Goal: Task Accomplishment & Management: Manage account settings

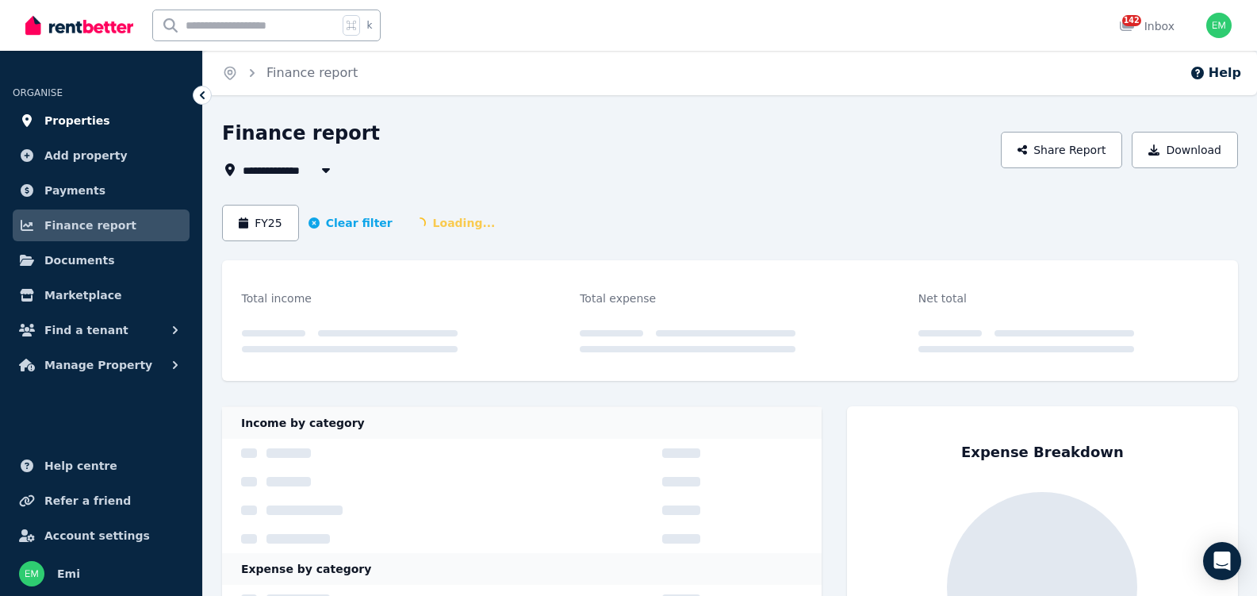
click at [57, 114] on span "Properties" at bounding box center [77, 120] width 66 height 19
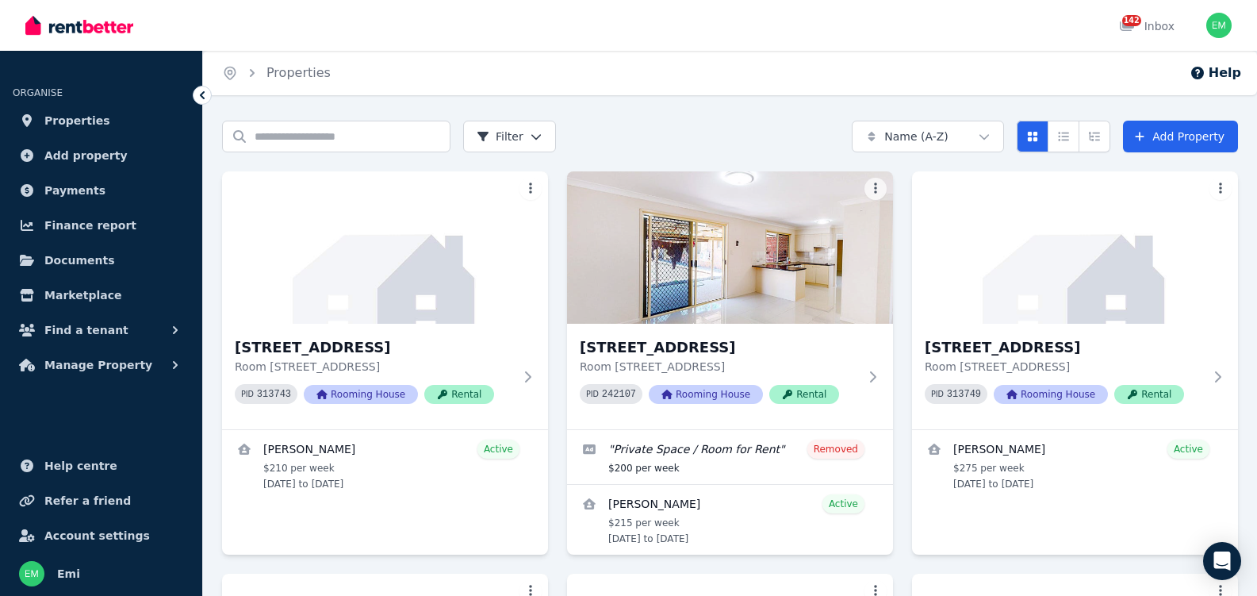
scroll to position [3, 0]
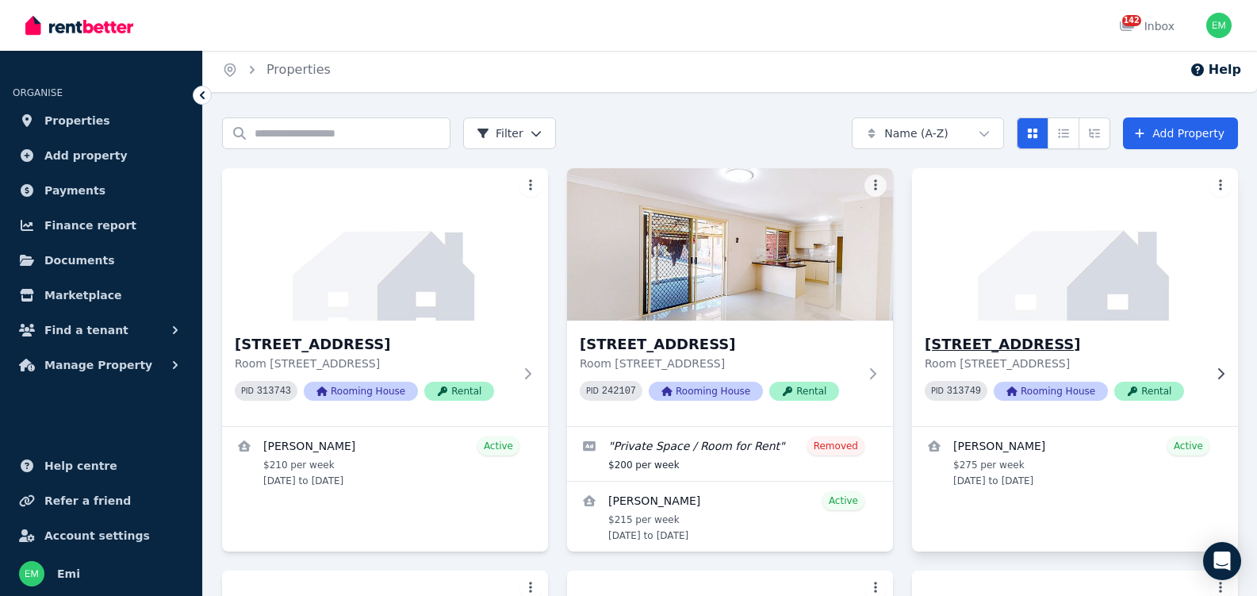
click at [1024, 346] on h3 "[STREET_ADDRESS]" at bounding box center [1064, 344] width 278 height 22
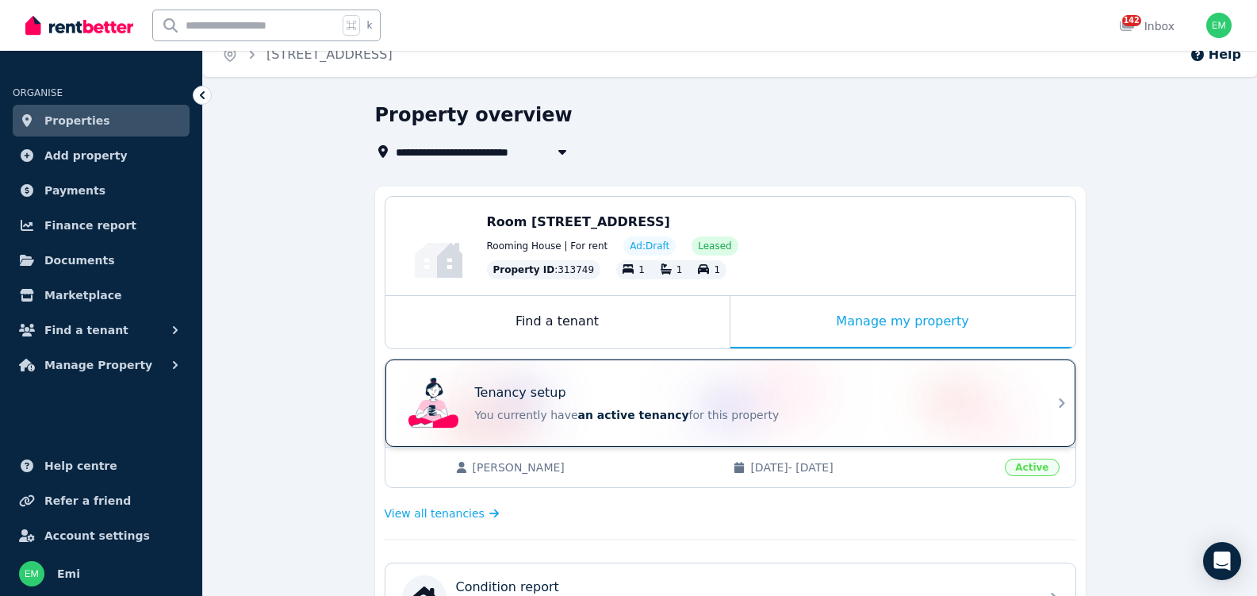
scroll to position [302, 0]
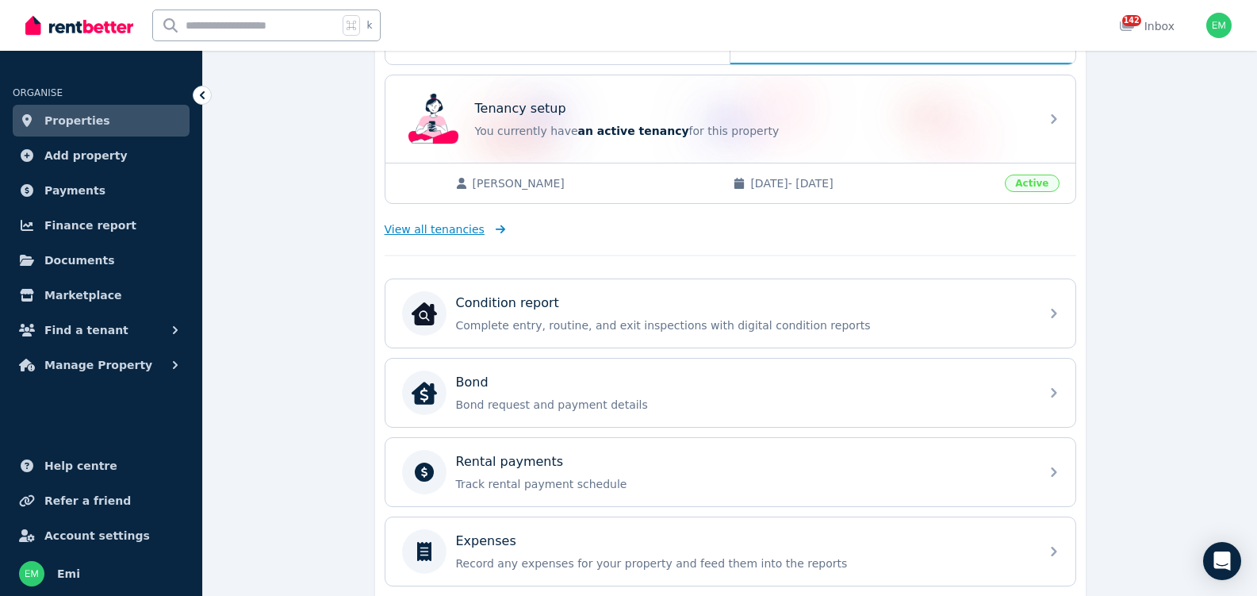
click at [446, 234] on span "View all tenancies" at bounding box center [435, 229] width 100 height 16
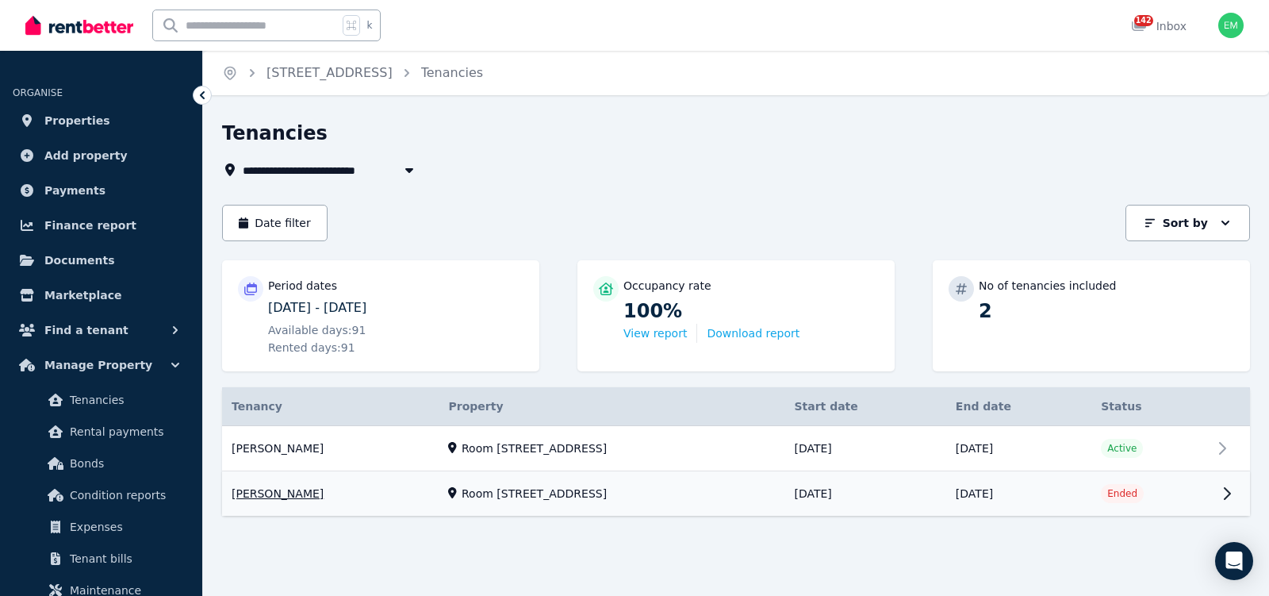
click at [1143, 472] on link "View property details" at bounding box center [736, 494] width 1028 height 44
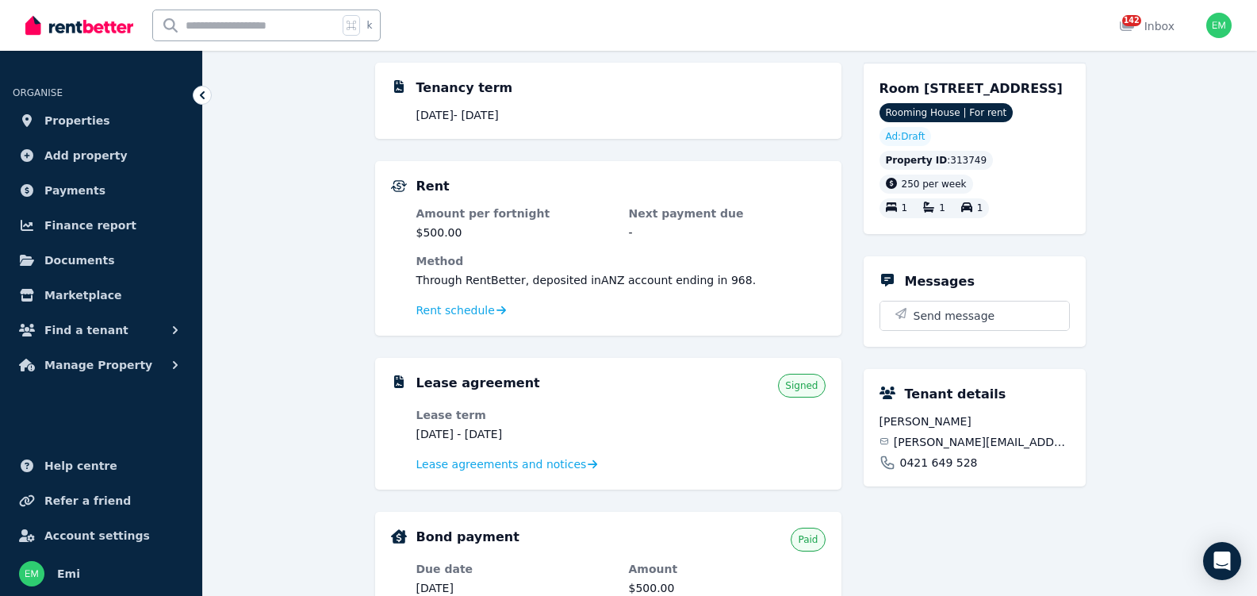
scroll to position [315, 0]
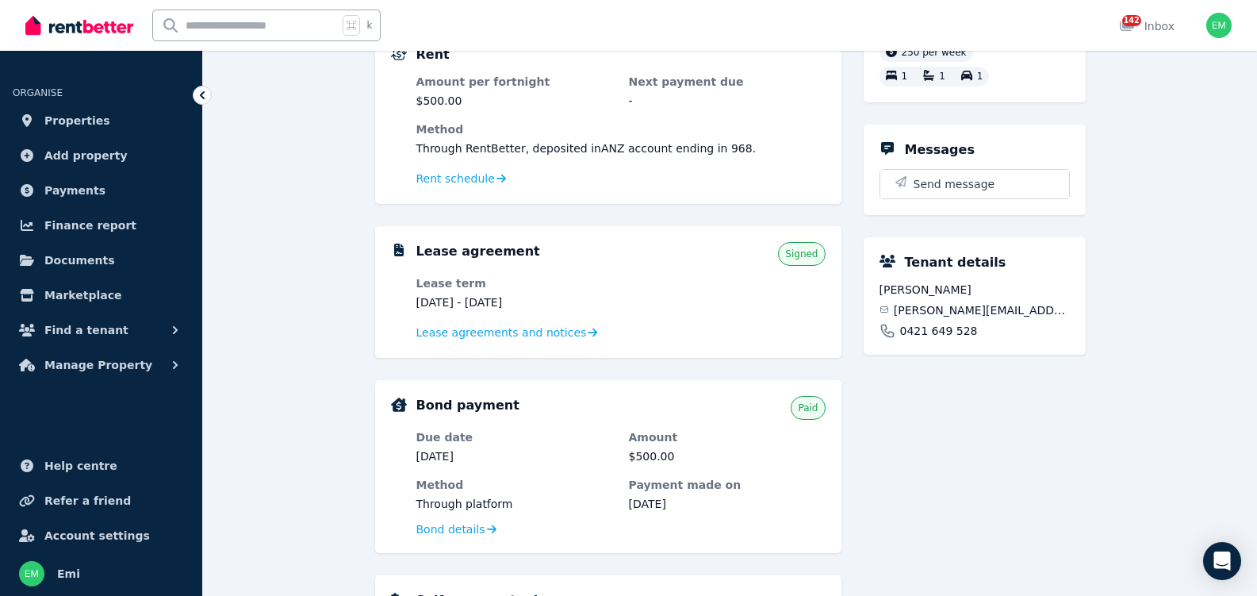
click at [796, 258] on span "Signed" at bounding box center [801, 254] width 33 height 13
click at [490, 328] on span "Lease agreements and notices" at bounding box center [502, 332] width 171 height 16
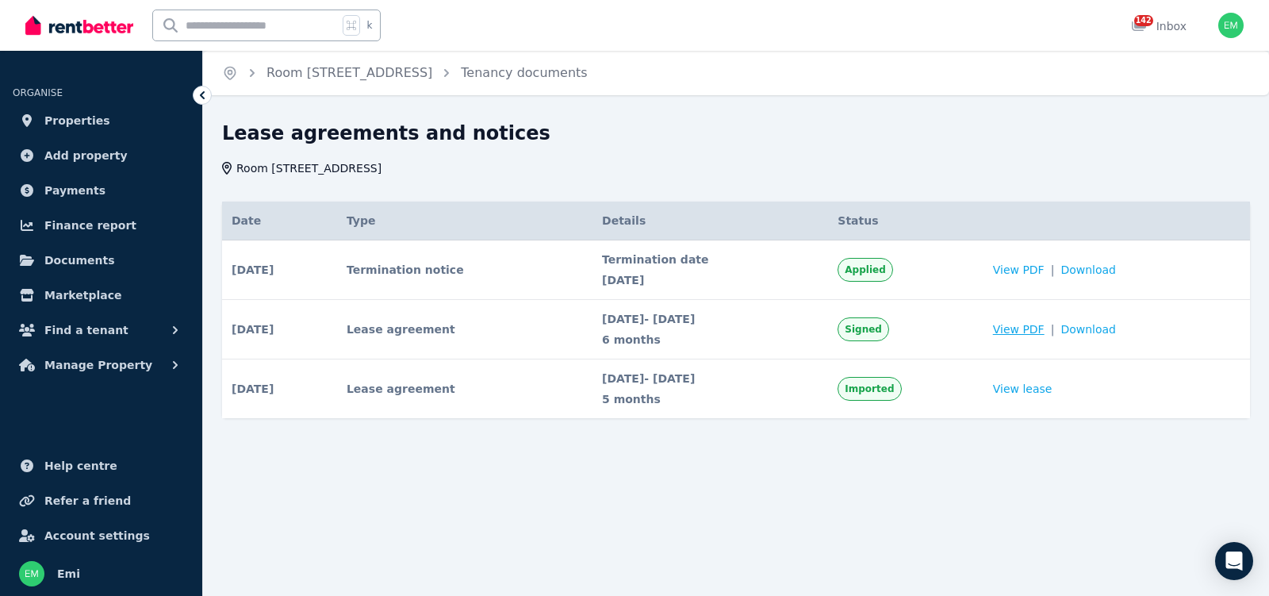
click at [1041, 327] on span "View PDF" at bounding box center [1019, 329] width 52 height 16
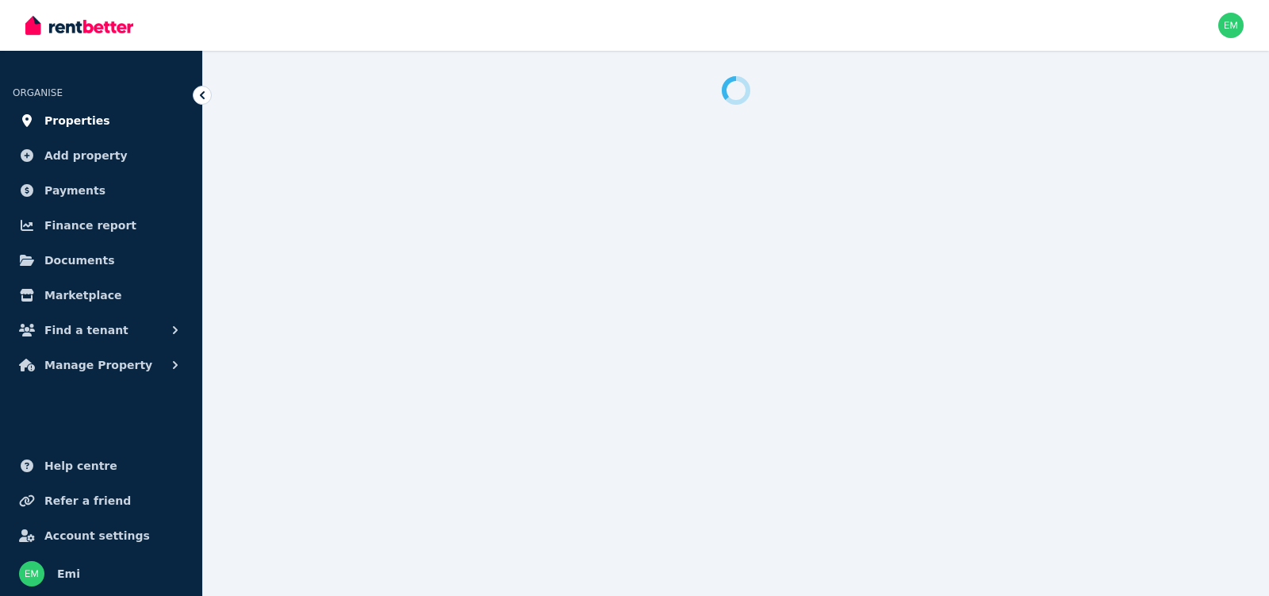
click at [71, 120] on span "Properties" at bounding box center [77, 120] width 66 height 19
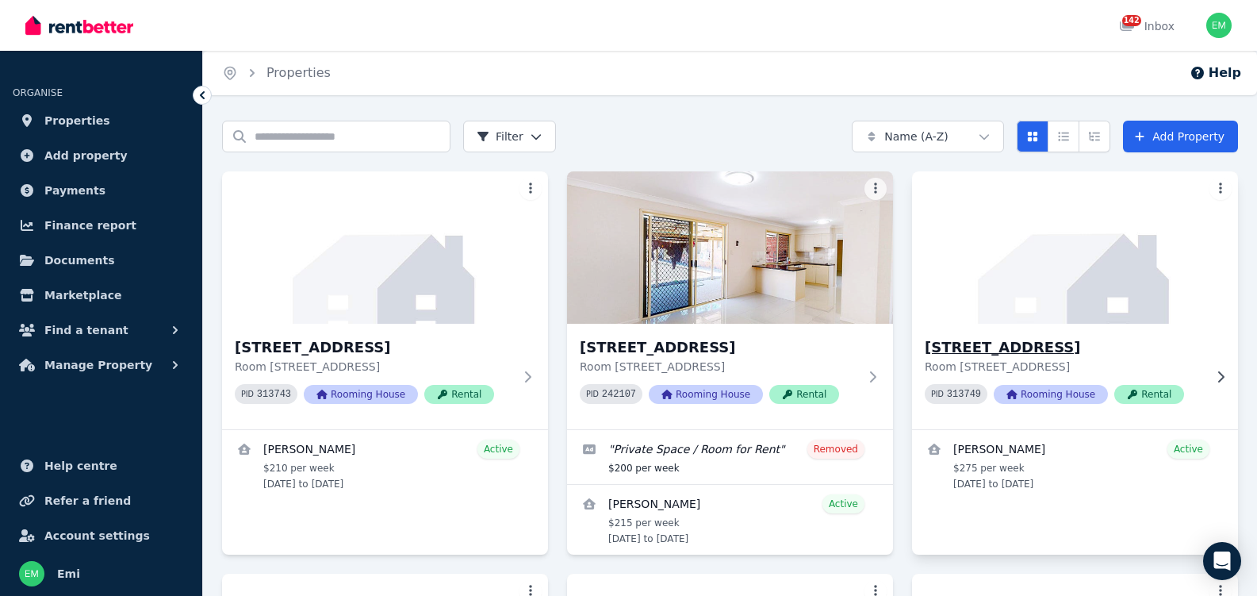
click at [988, 349] on h3 "[STREET_ADDRESS]" at bounding box center [1064, 347] width 278 height 22
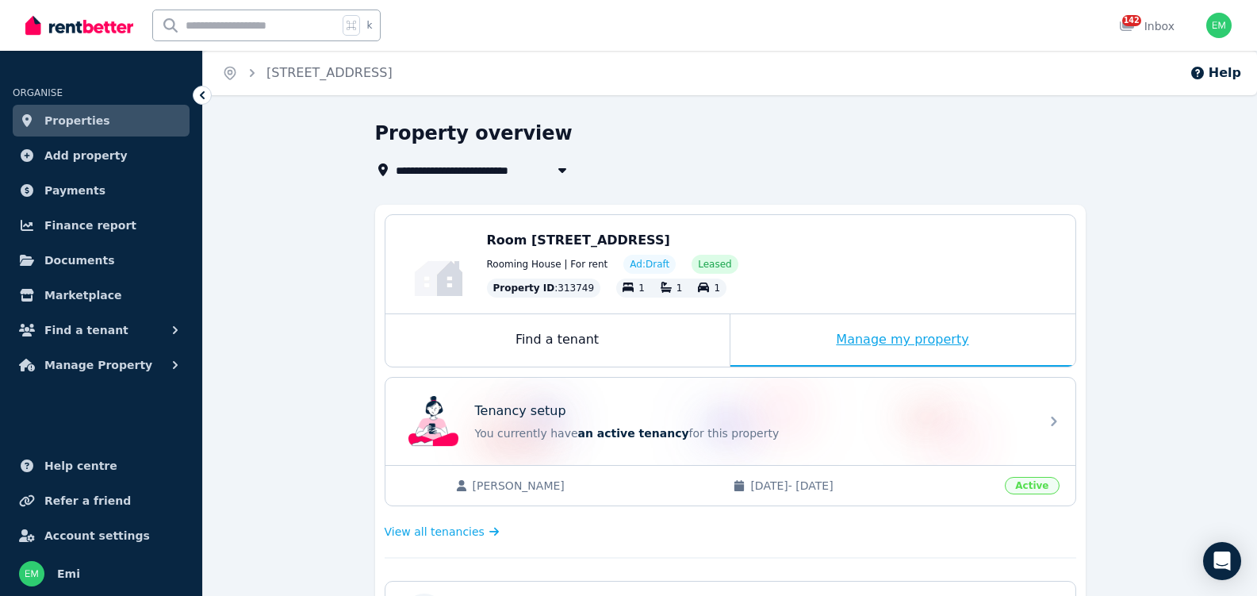
click at [827, 337] on div "Manage my property" at bounding box center [903, 340] width 345 height 52
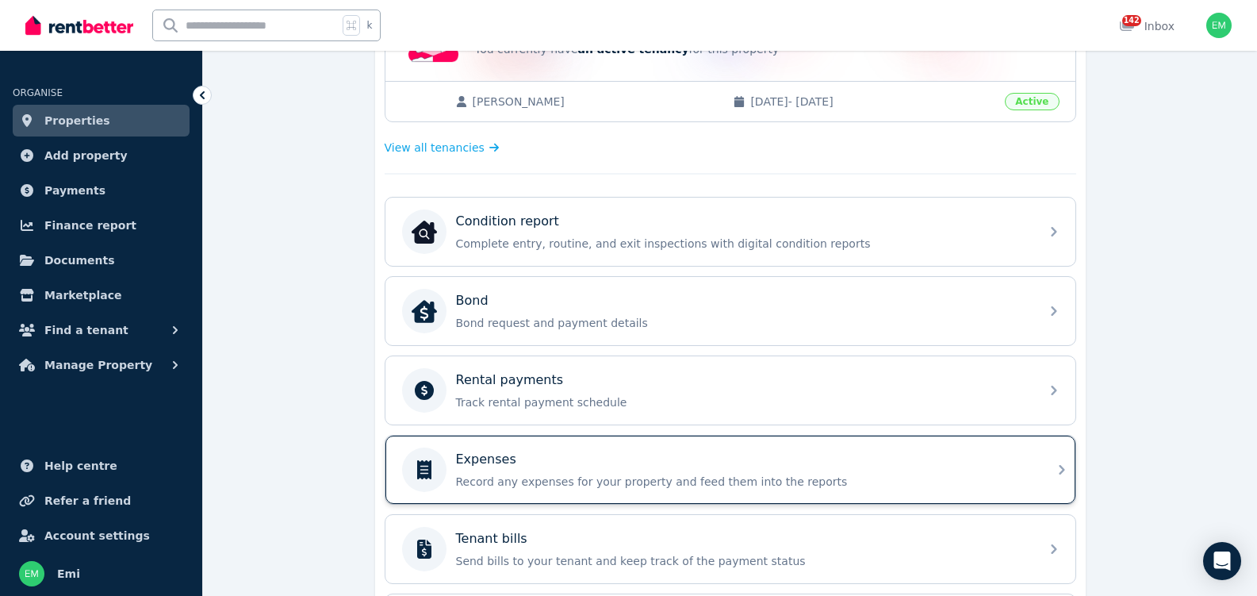
scroll to position [259, 0]
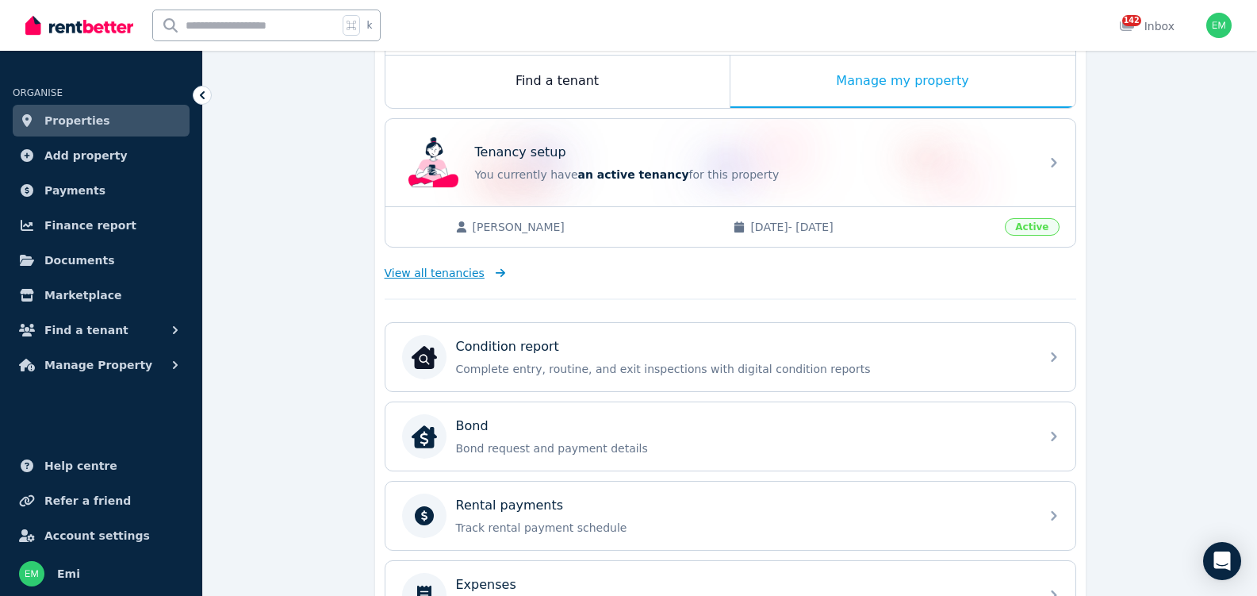
click at [420, 273] on span "View all tenancies" at bounding box center [435, 273] width 100 height 16
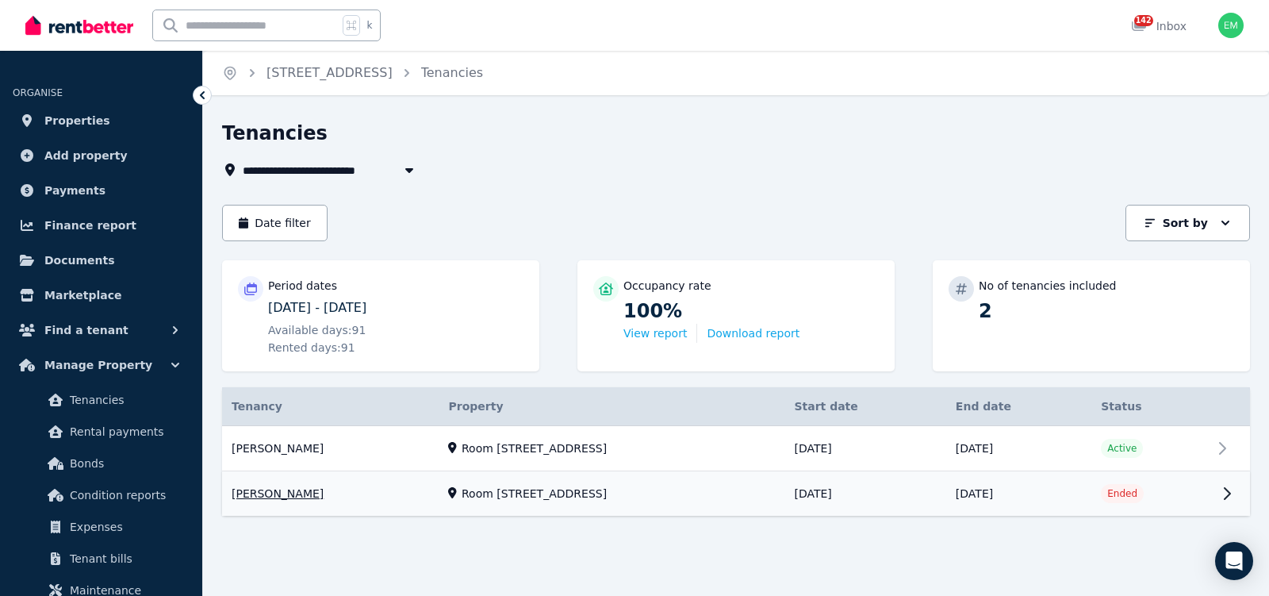
click at [280, 472] on link "View property details" at bounding box center [736, 494] width 1028 height 44
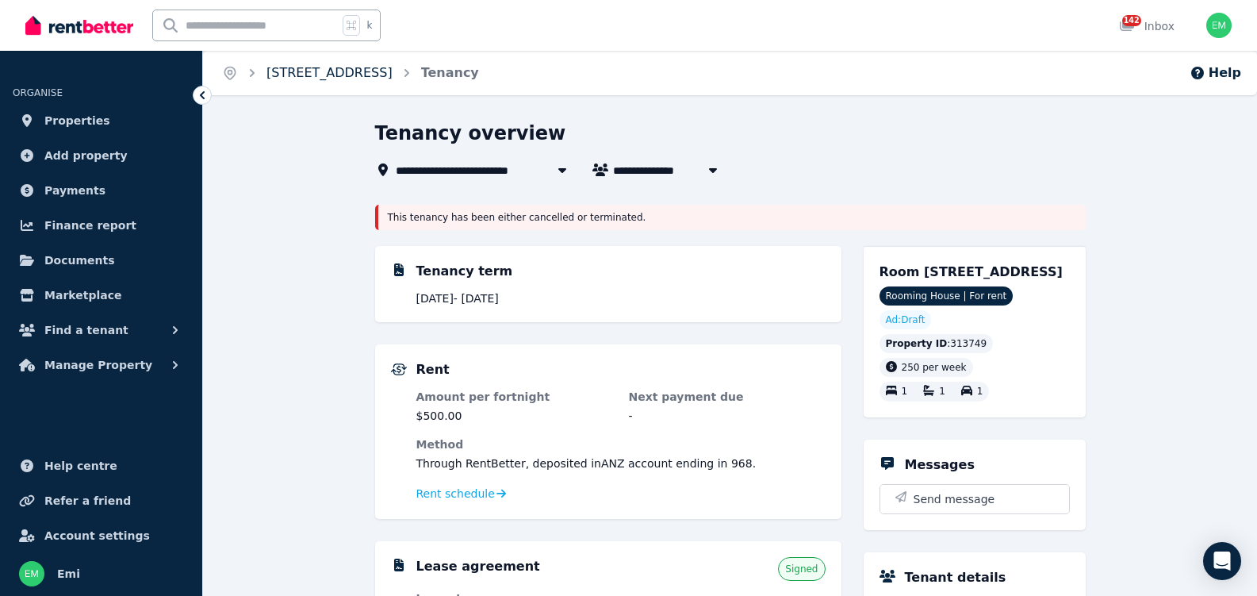
click at [393, 74] on link "[STREET_ADDRESS]" at bounding box center [330, 72] width 126 height 15
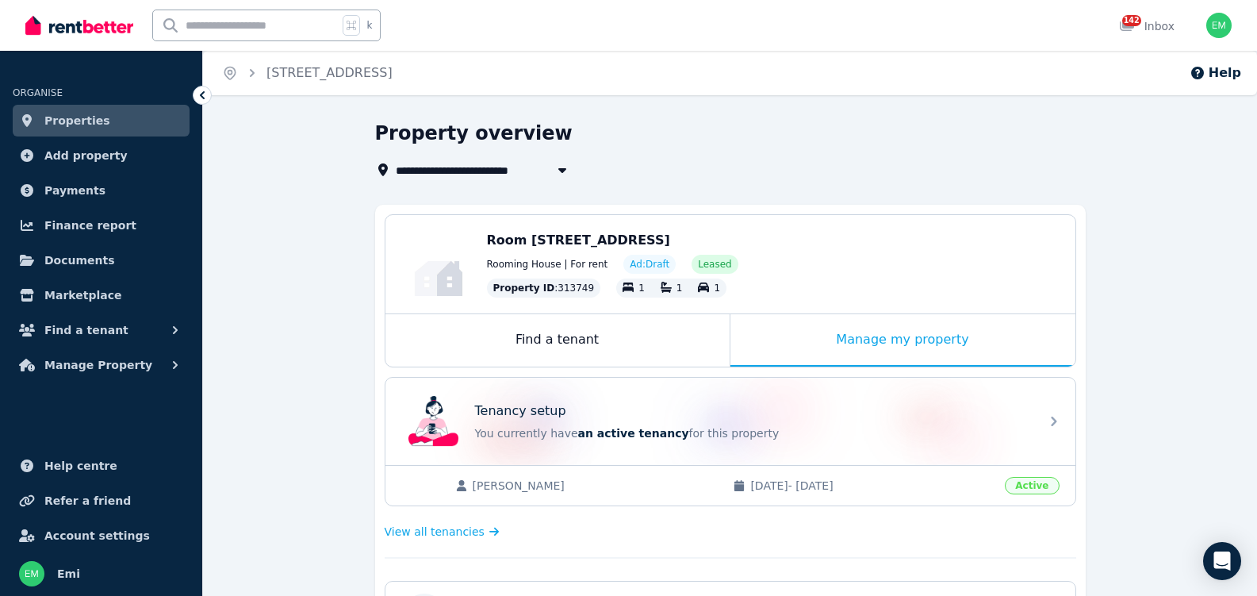
click at [562, 167] on icon "button" at bounding box center [563, 169] width 16 height 13
type input "**********"
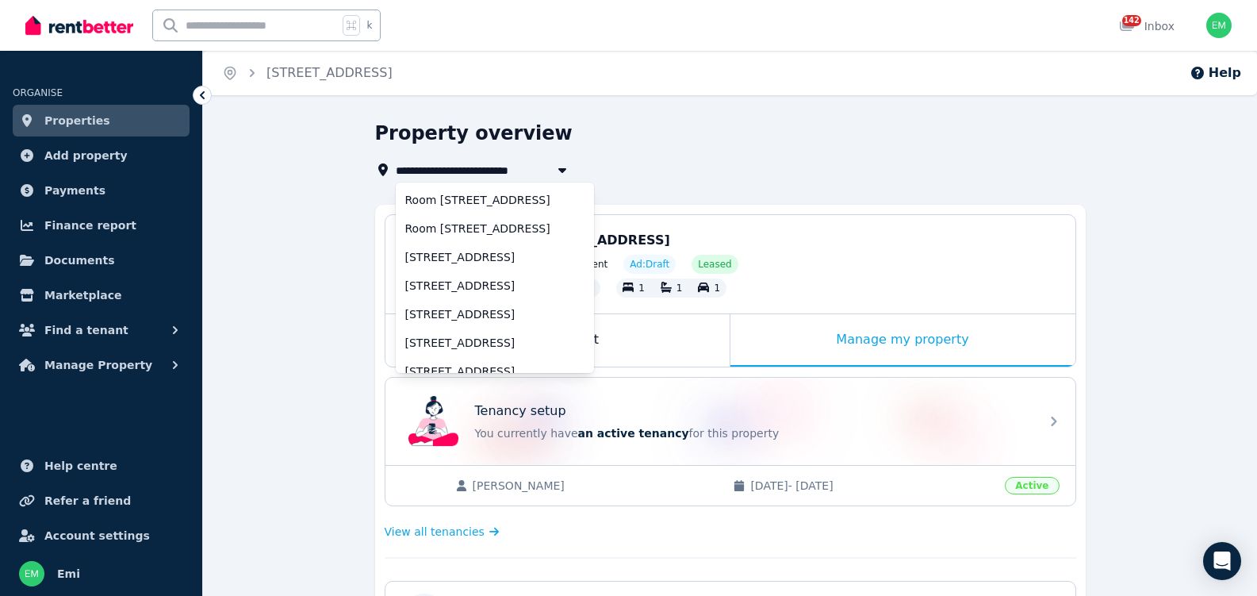
scroll to position [41, 0]
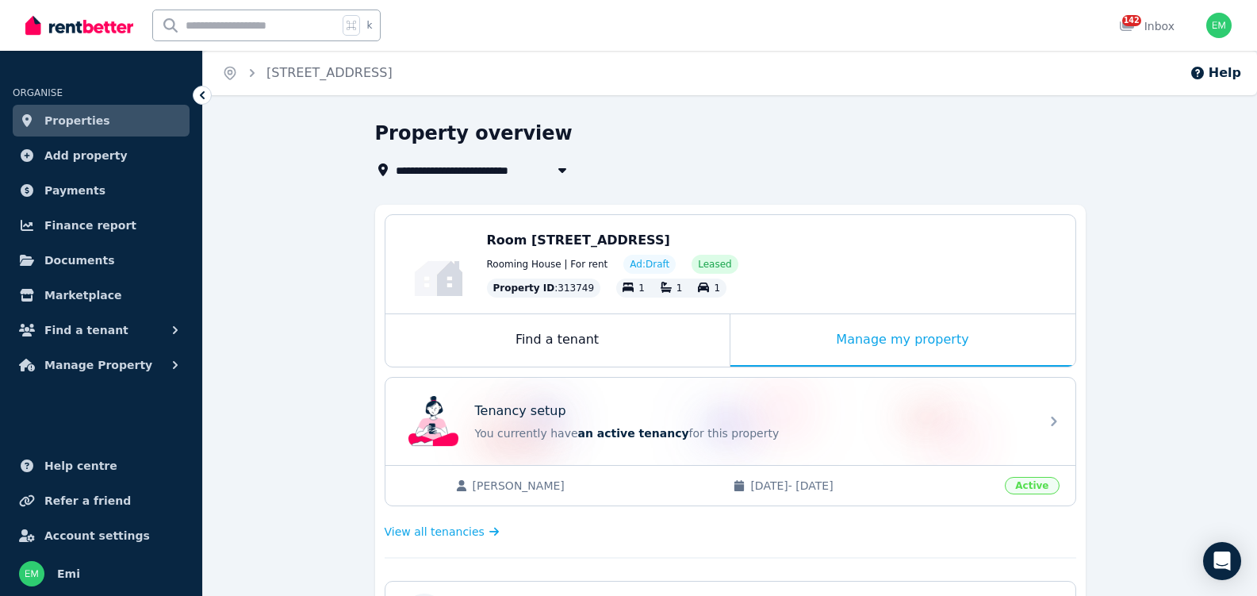
click at [604, 131] on div "Property overview" at bounding box center [725, 136] width 701 height 30
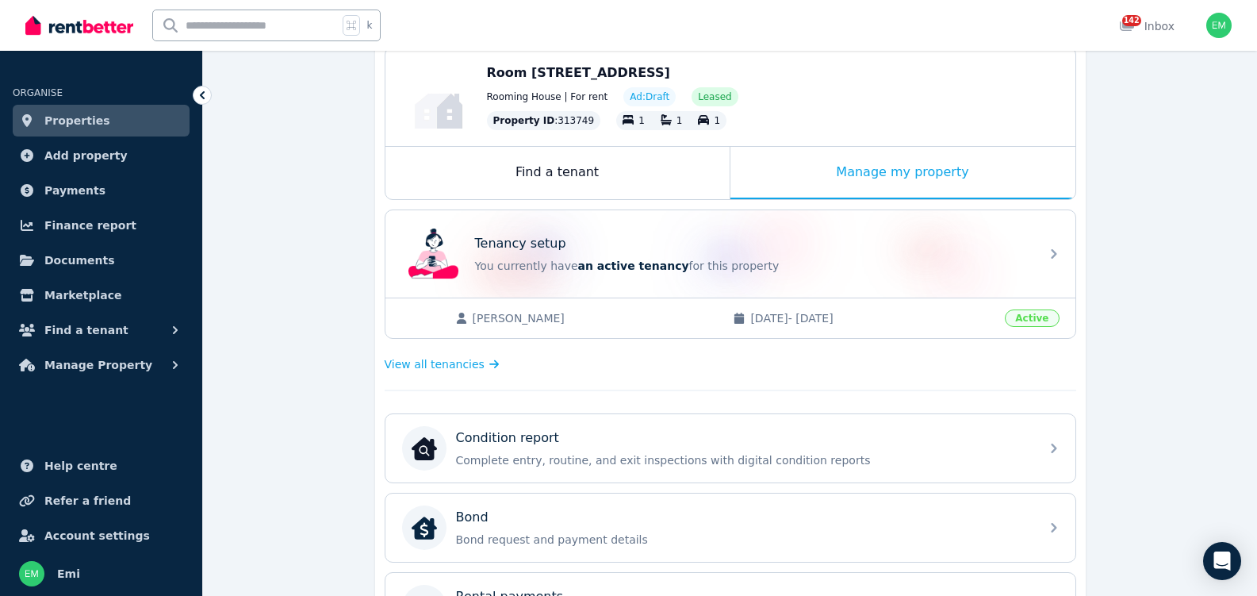
scroll to position [182, 0]
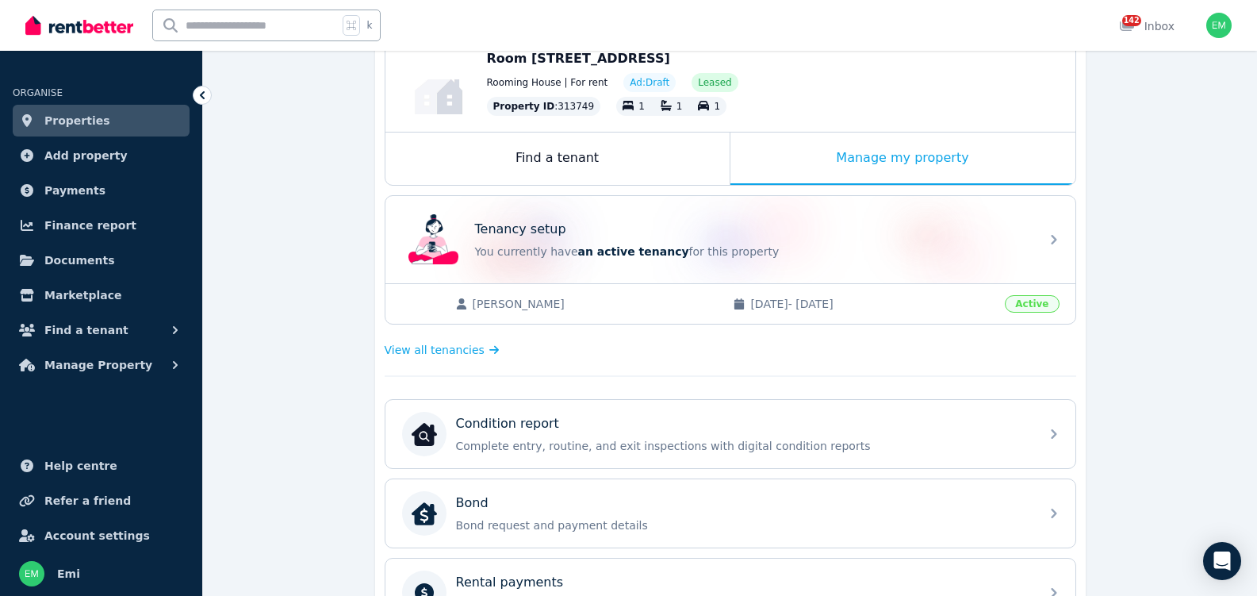
click at [1019, 302] on span "Active" at bounding box center [1032, 303] width 54 height 17
click at [814, 301] on span "17/4/2025 - 16/10/2025" at bounding box center [873, 304] width 245 height 16
click at [447, 349] on span "View all tenancies" at bounding box center [435, 350] width 100 height 16
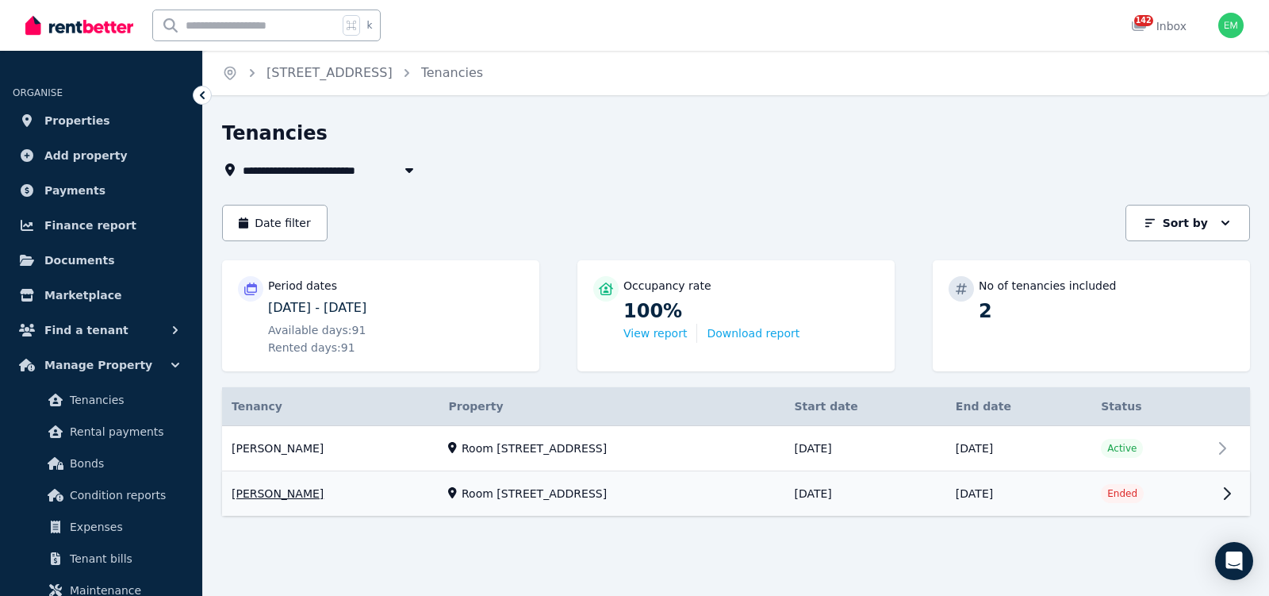
click at [1219, 472] on link "View property details" at bounding box center [736, 494] width 1028 height 44
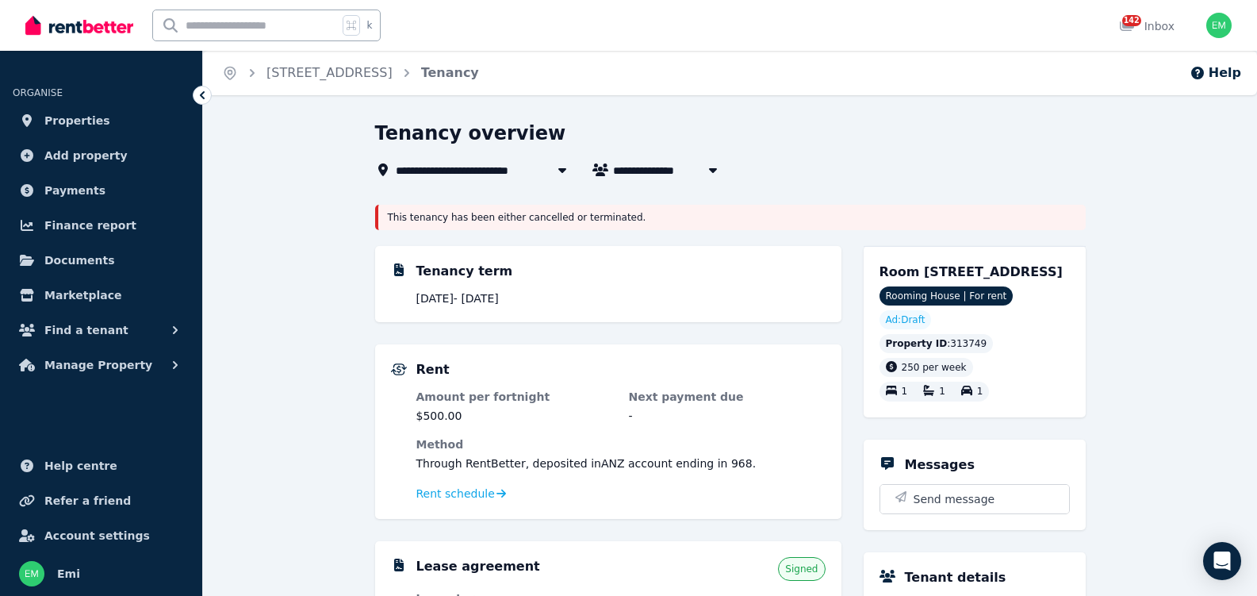
click at [716, 170] on icon "button" at bounding box center [712, 170] width 8 height 5
type input "**********"
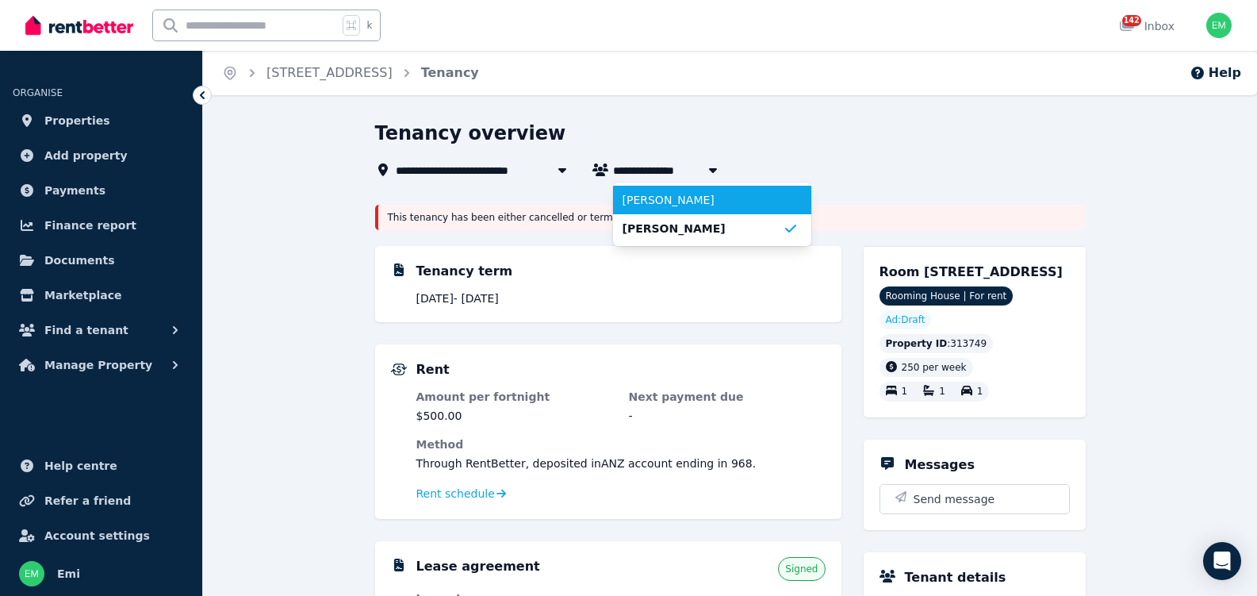
click at [660, 205] on span "[PERSON_NAME]" at bounding box center [703, 200] width 160 height 16
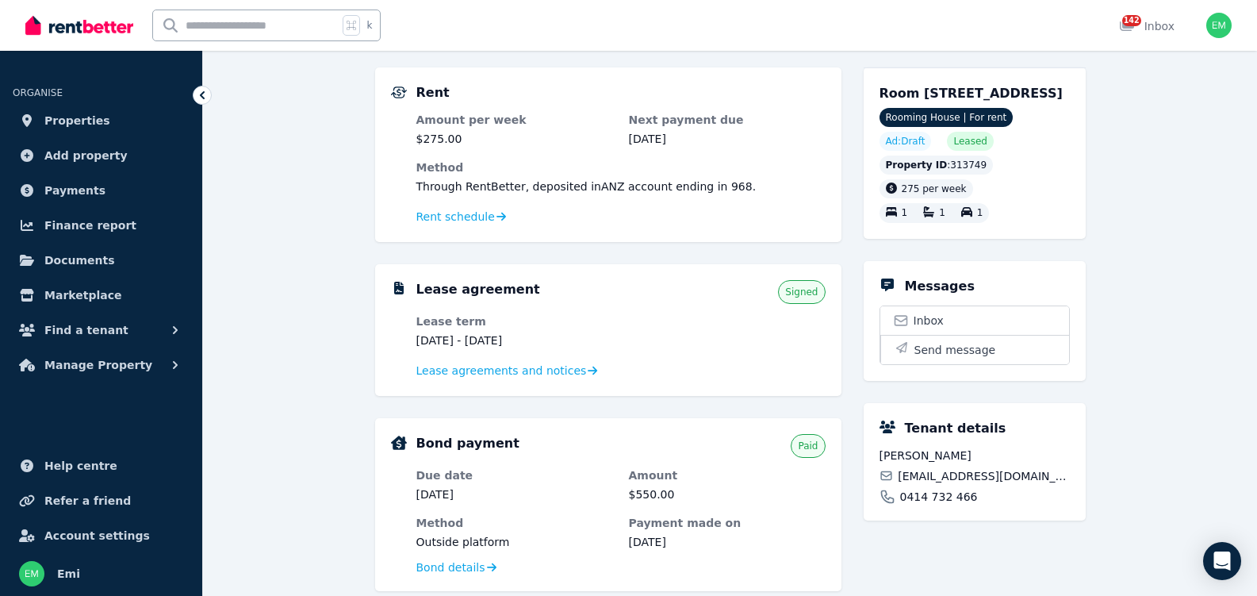
scroll to position [228, 0]
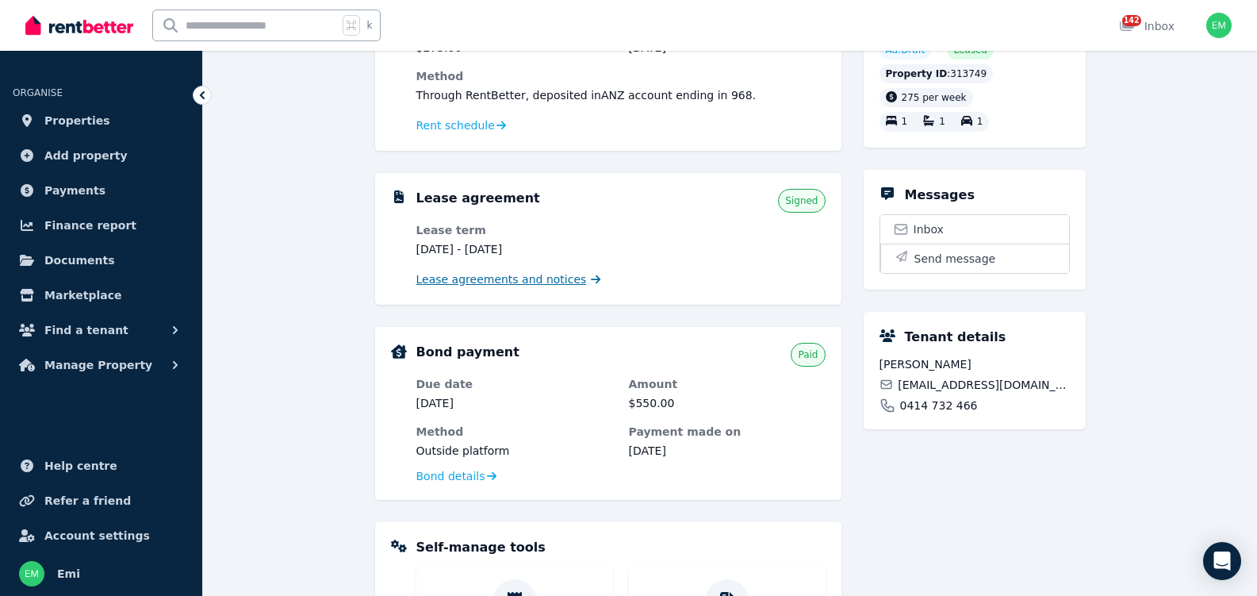
click at [493, 282] on span "Lease agreements and notices" at bounding box center [502, 279] width 171 height 16
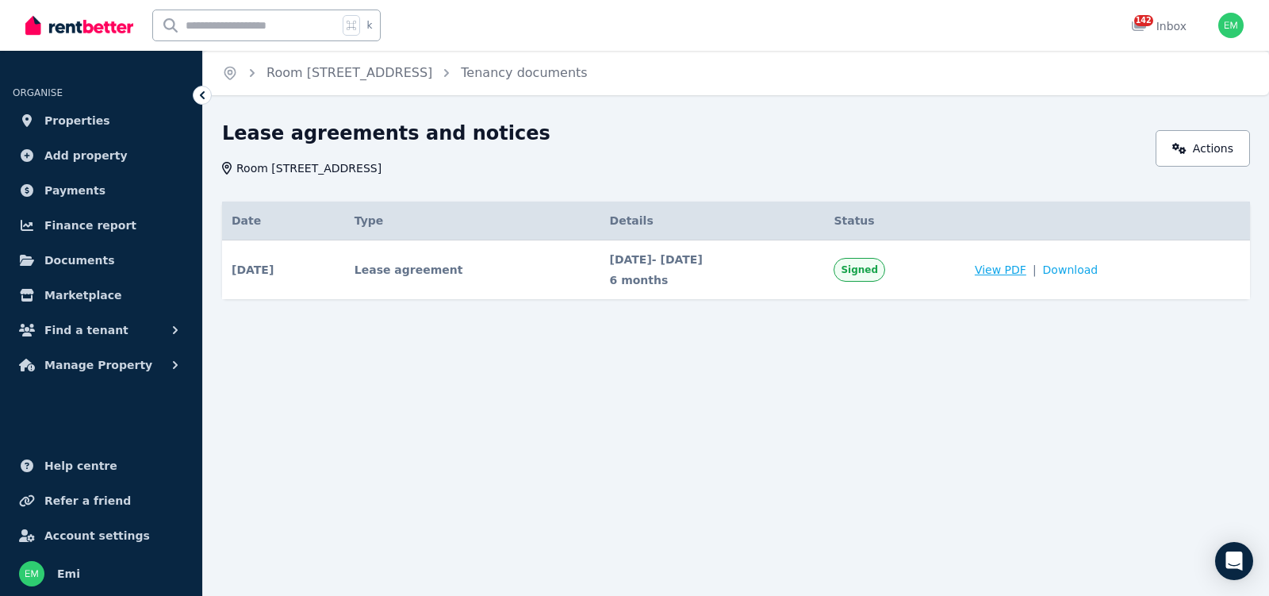
click at [1027, 271] on span "View PDF" at bounding box center [1001, 270] width 52 height 16
click at [1180, 145] on icon at bounding box center [1179, 148] width 13 height 11
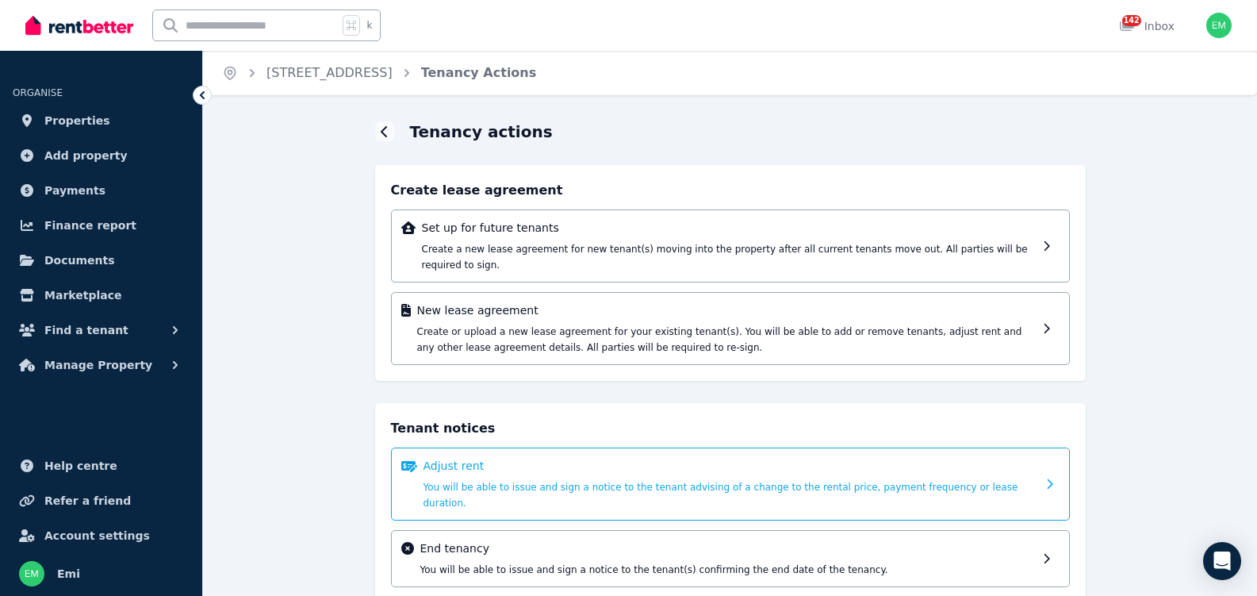
click at [441, 466] on p "Adjust rent" at bounding box center [730, 466] width 613 height 16
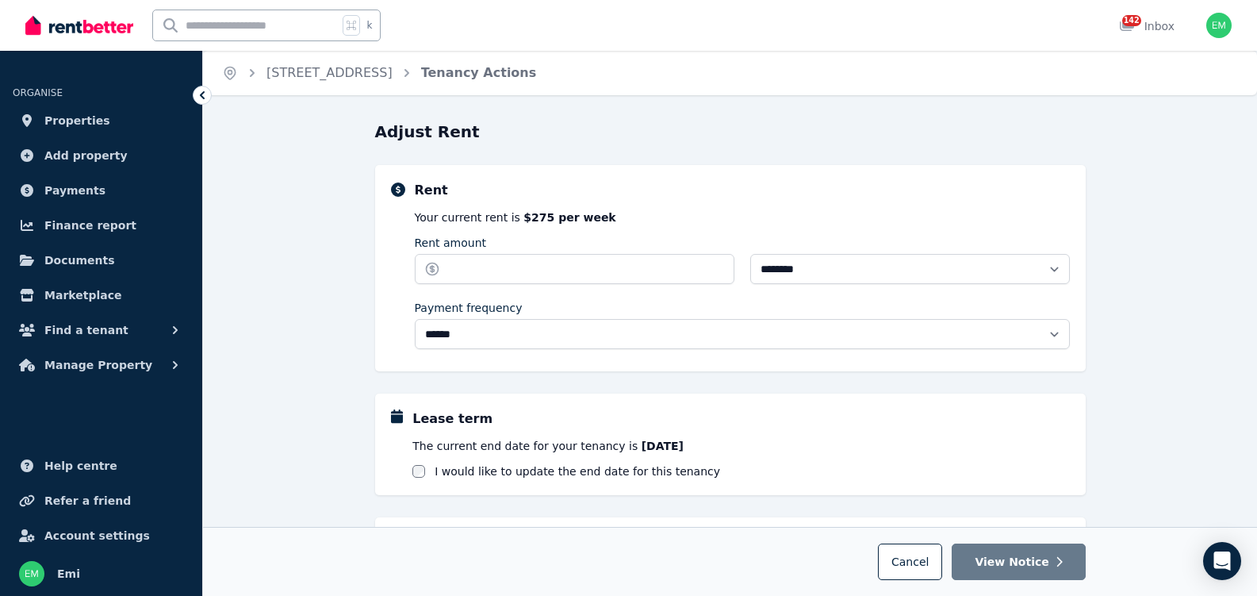
click at [1220, 406] on div "**********" at bounding box center [730, 527] width 1054 height 812
click at [61, 120] on span "Properties" at bounding box center [77, 120] width 66 height 19
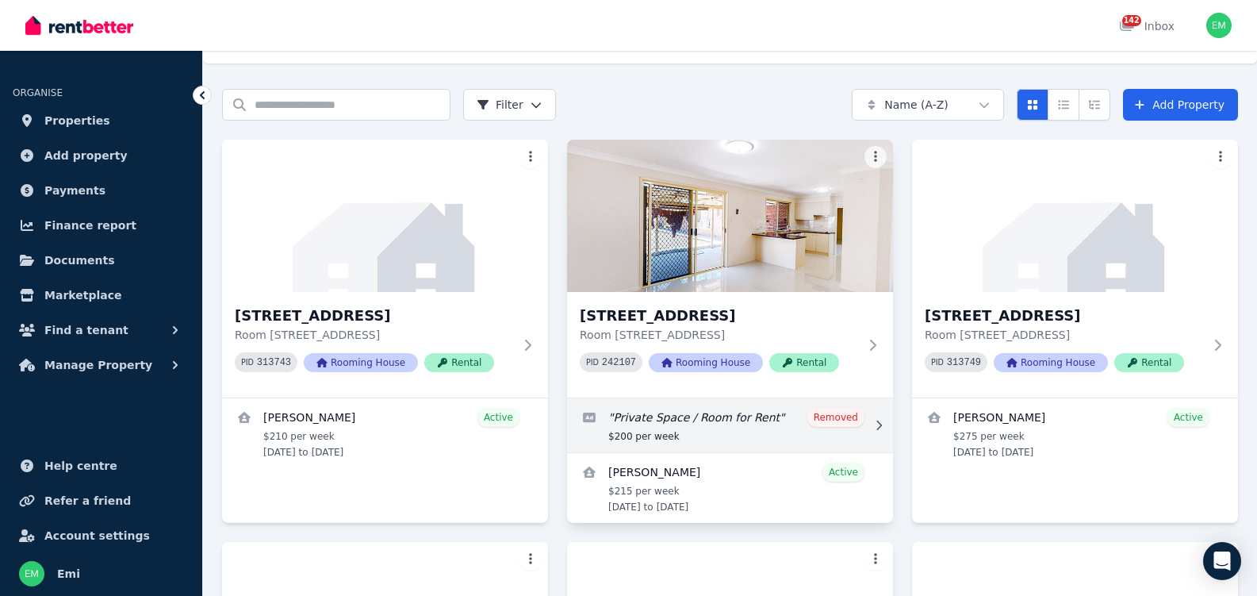
scroll to position [36, 0]
